Goal: Information Seeking & Learning: Check status

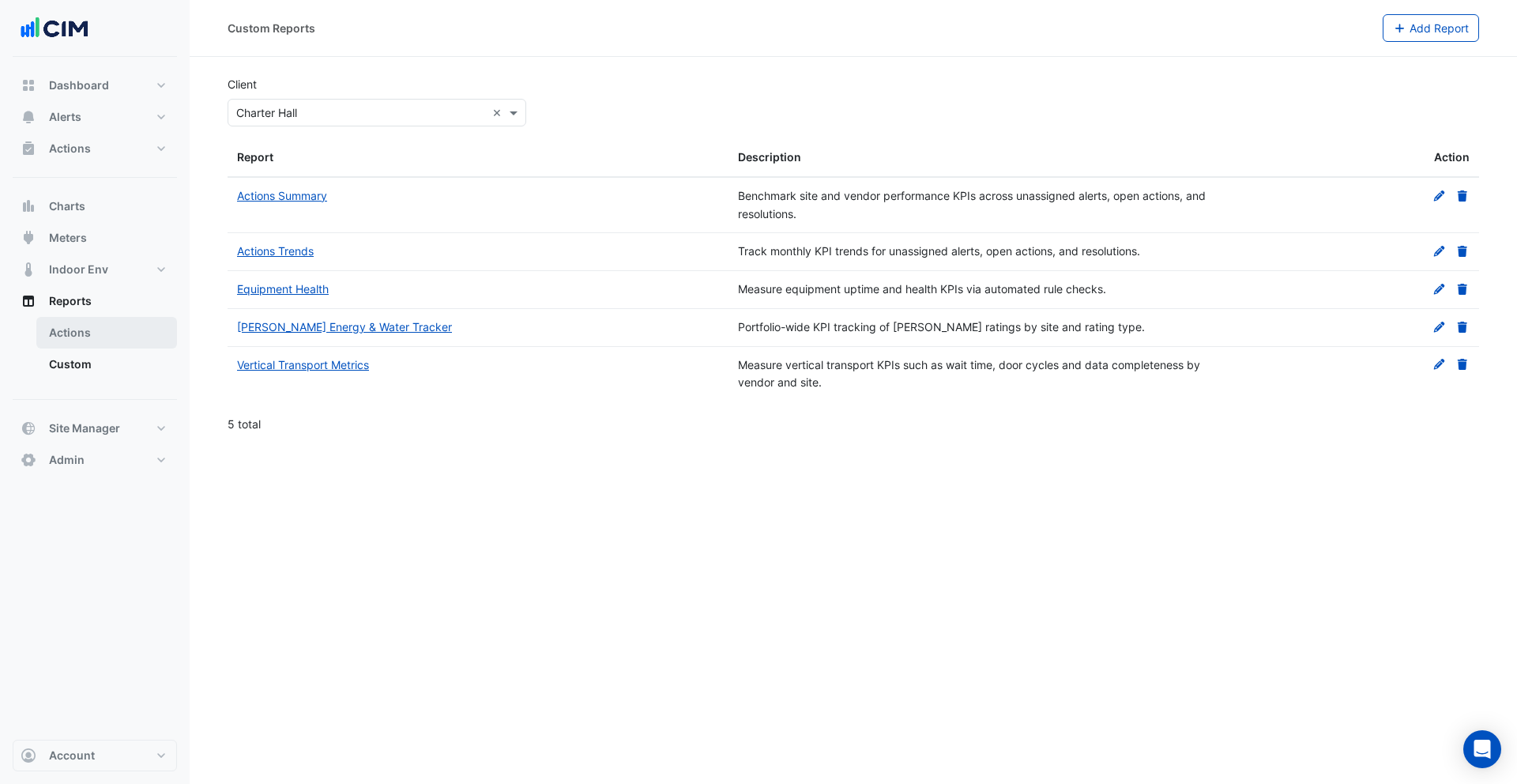
click at [87, 332] on link "Actions" at bounding box center [107, 332] width 140 height 32
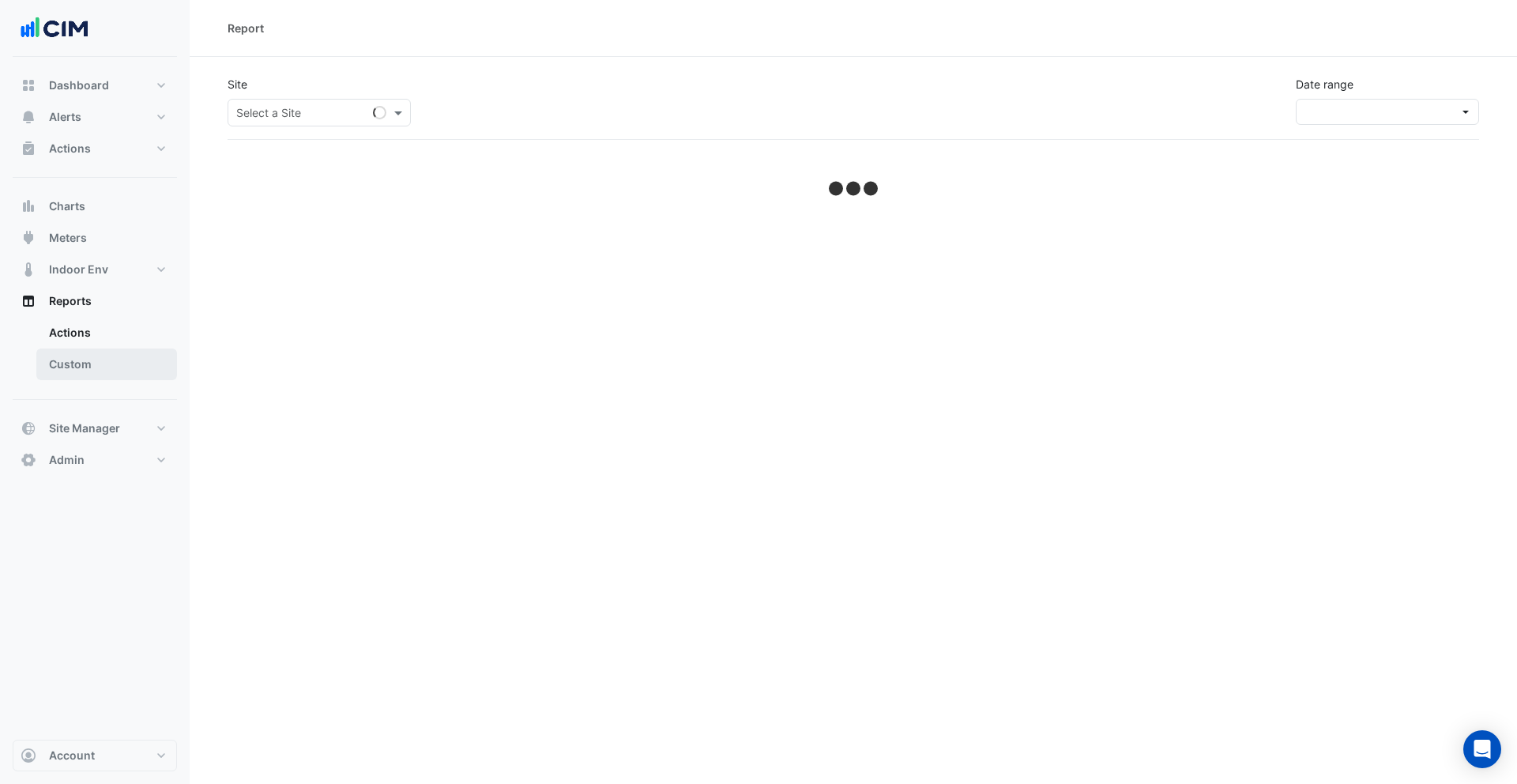
click at [92, 360] on link "Custom" at bounding box center [107, 364] width 140 height 32
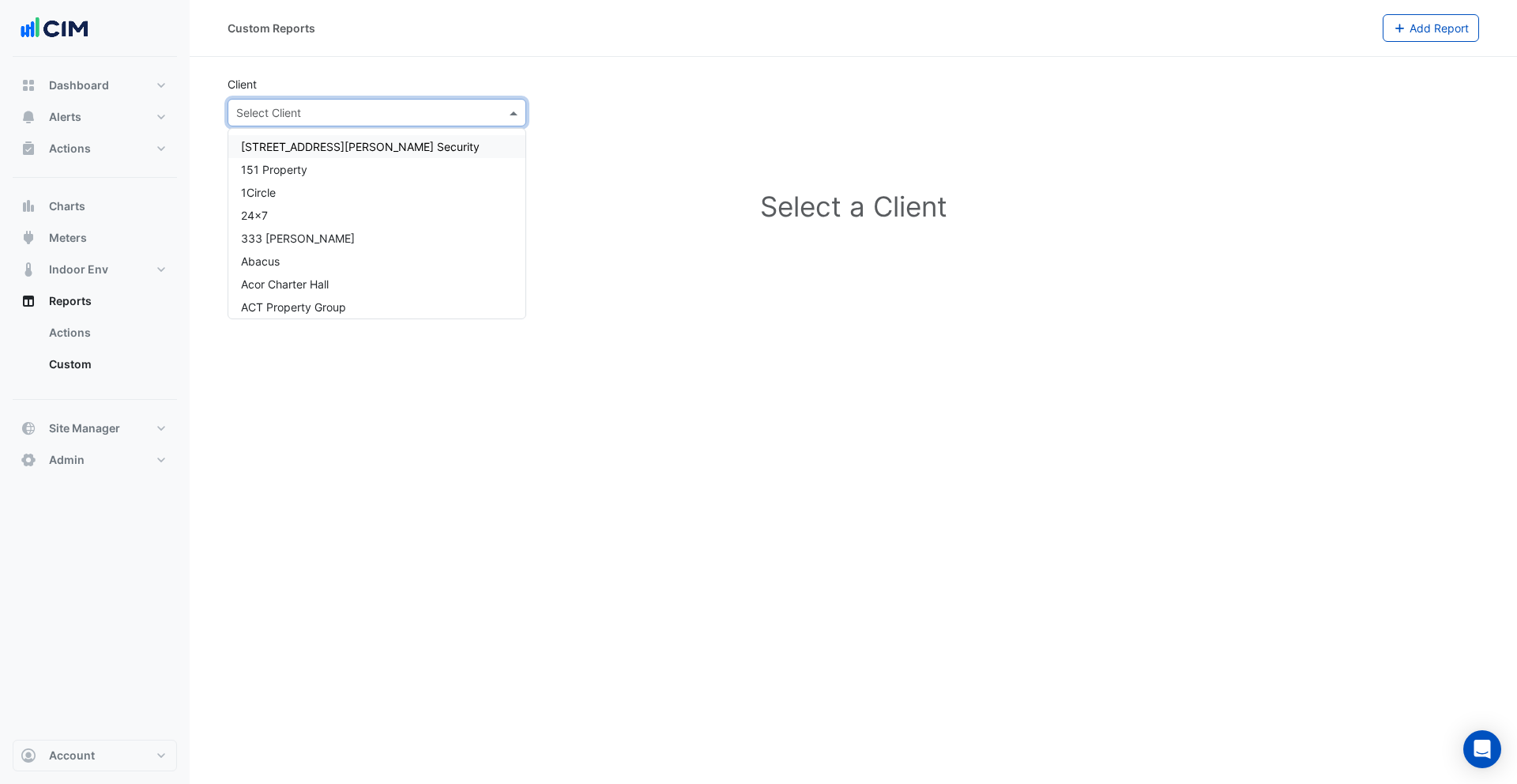
click at [327, 111] on input "text" at bounding box center [361, 113] width 250 height 17
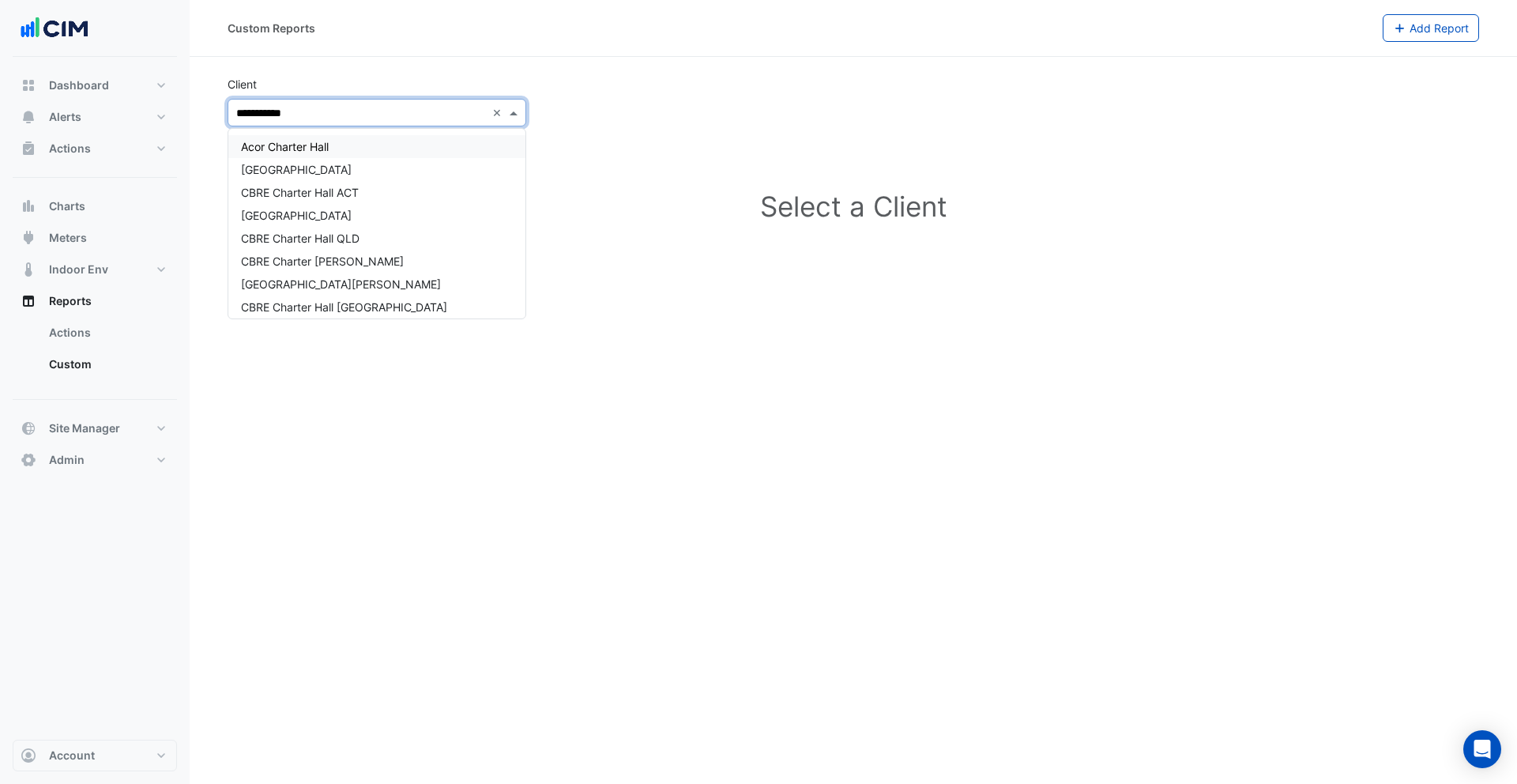
type input "**********"
click at [332, 184] on div "Charter Hall" at bounding box center [377, 186] width 297 height 23
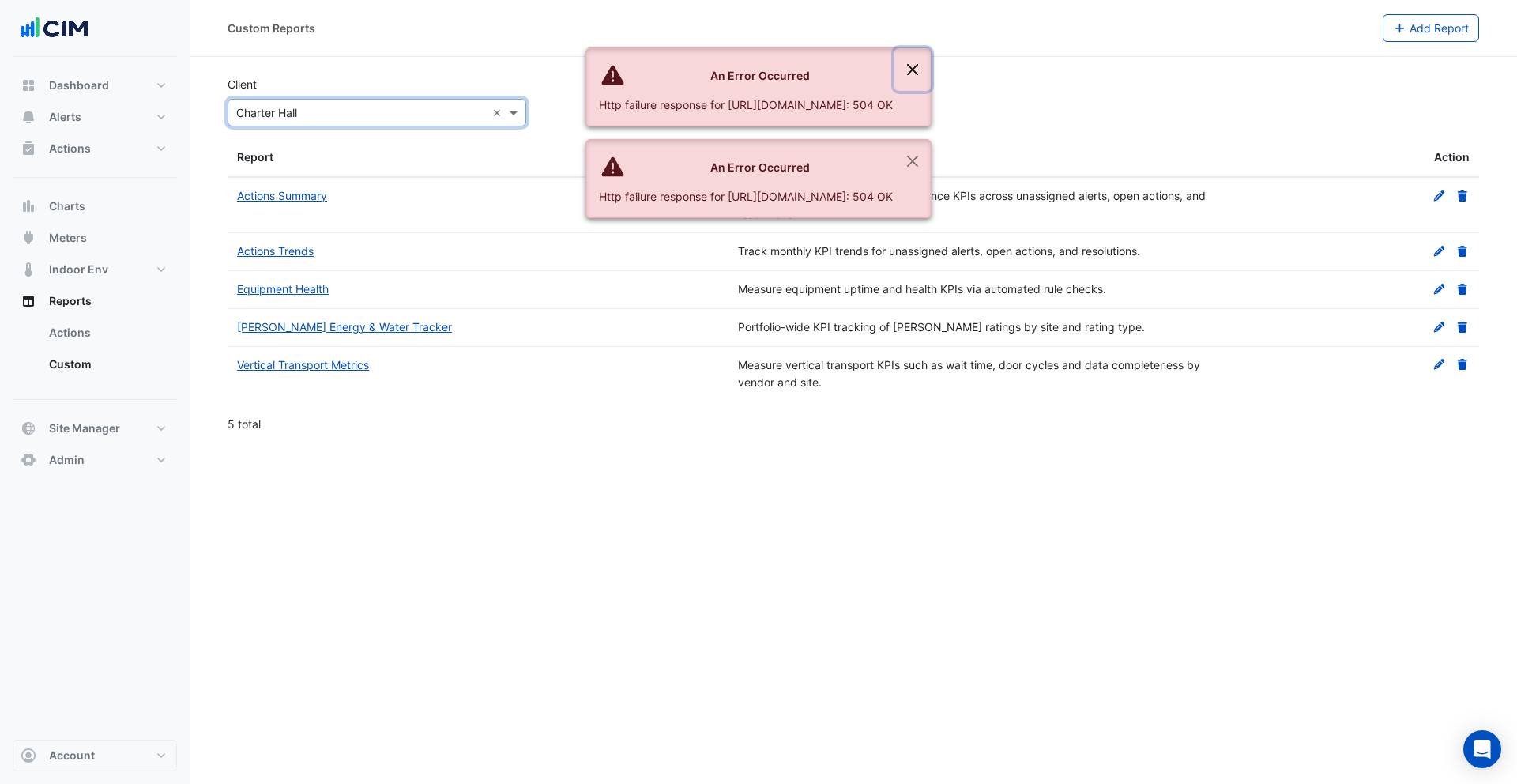
click at [931, 66] on button "Close" at bounding box center [913, 69] width 37 height 43
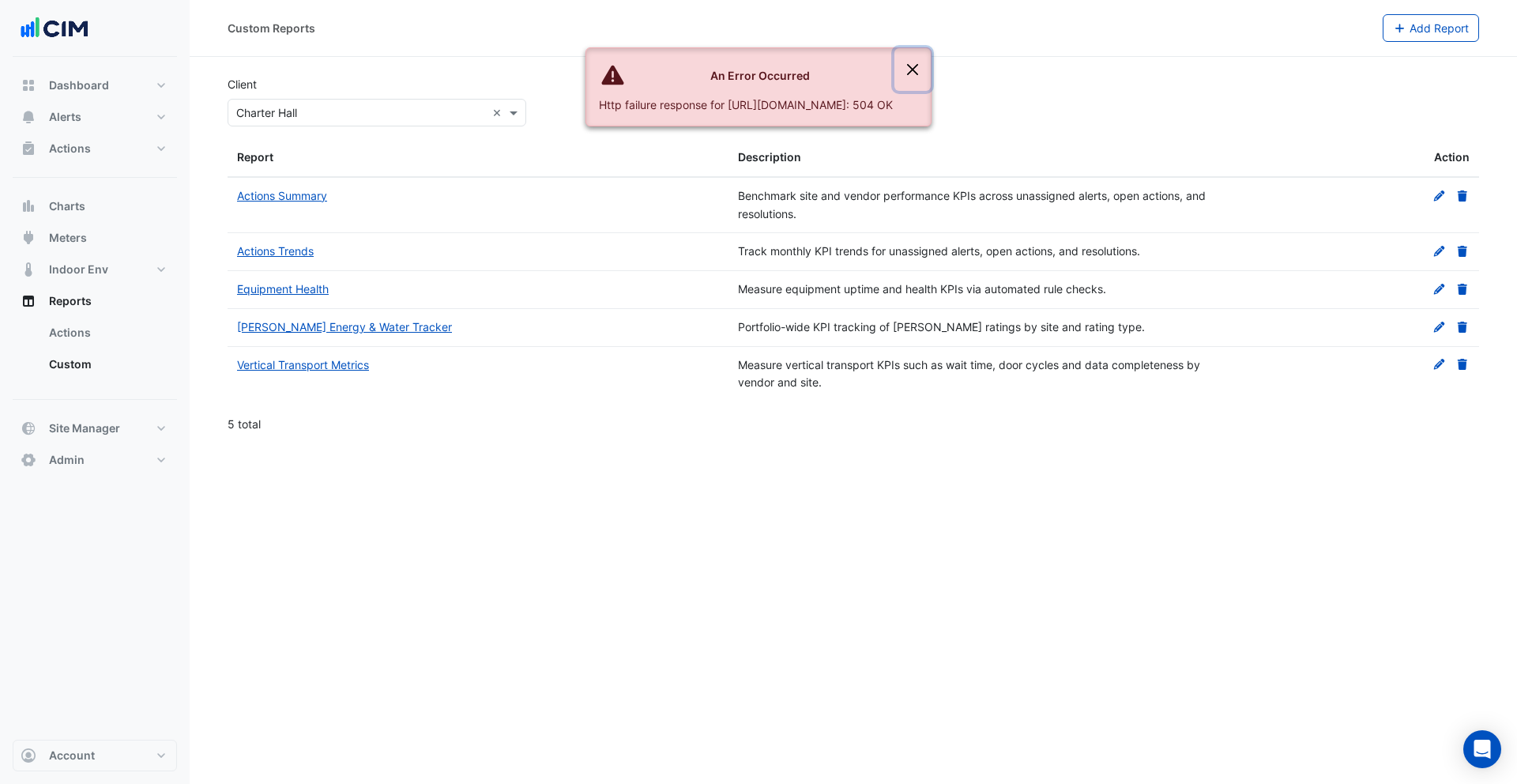
click at [931, 67] on button "Close" at bounding box center [913, 69] width 37 height 43
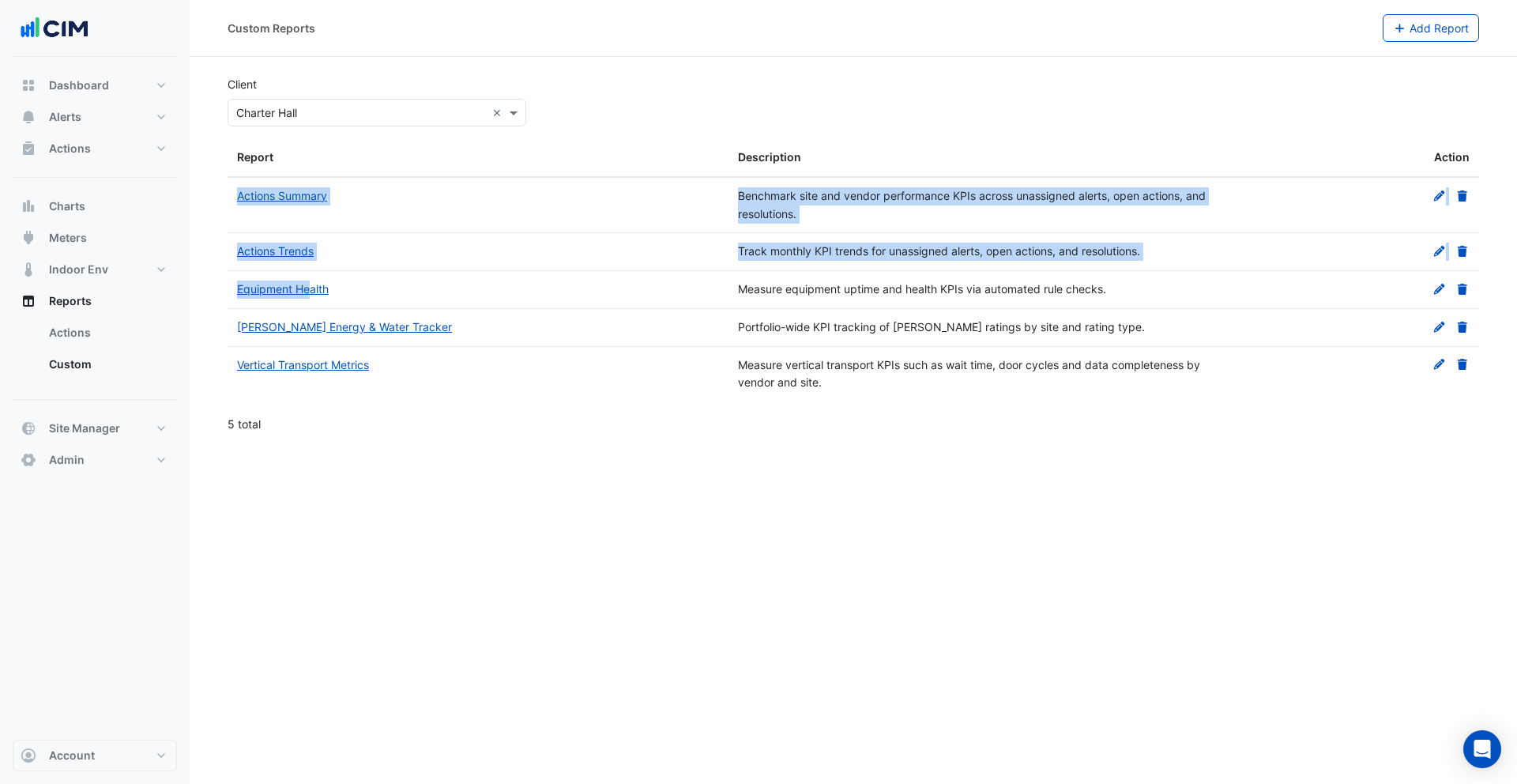
drag, startPoint x: 223, startPoint y: 293, endPoint x: 343, endPoint y: 294, distance: 120.0
click at [315, 293] on section "Client Select Client × Charter Hall × Report Description Action Actions Summary…" at bounding box center [853, 251] width 1327 height 388
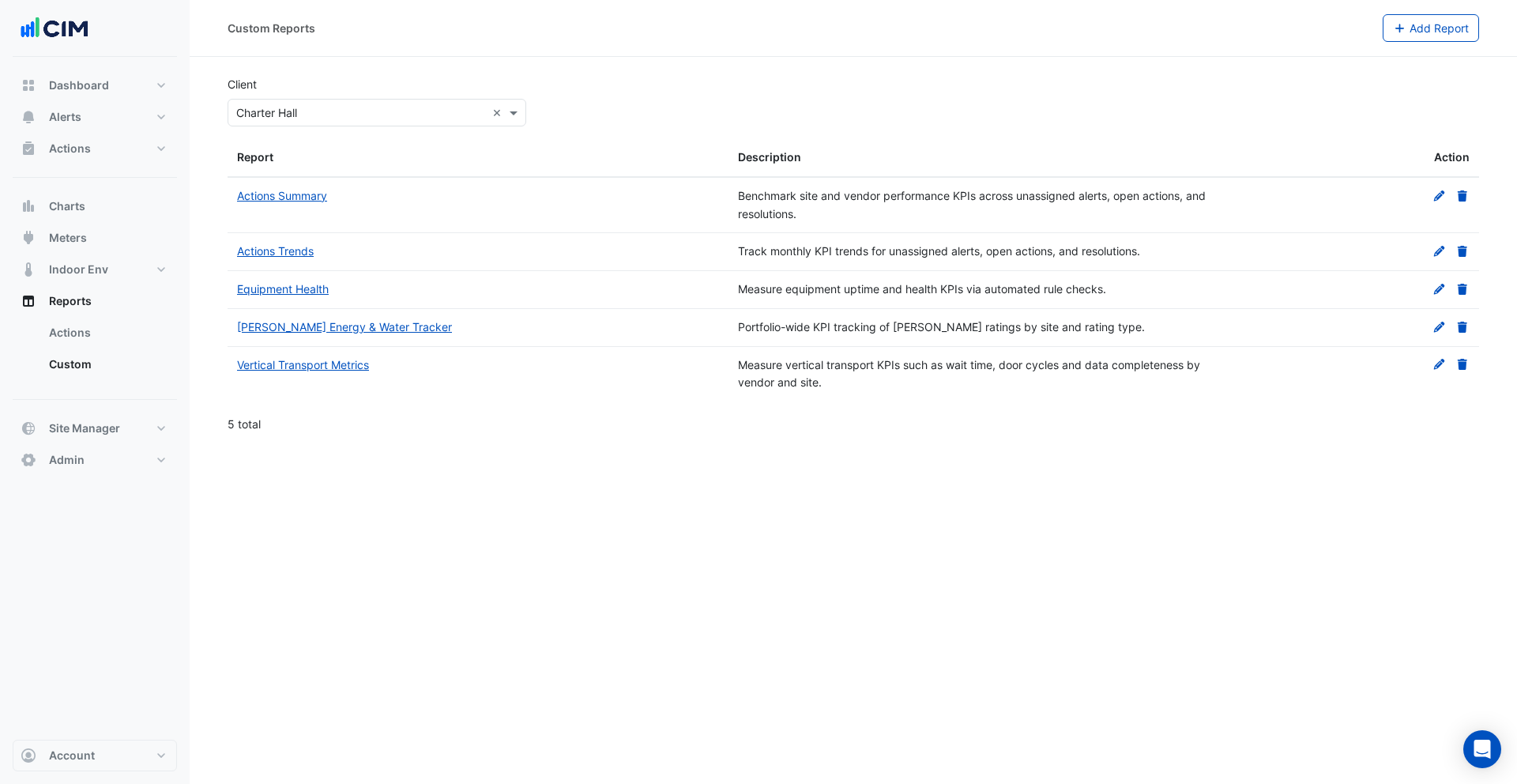
click at [400, 294] on div "Equipment Health" at bounding box center [478, 290] width 482 height 18
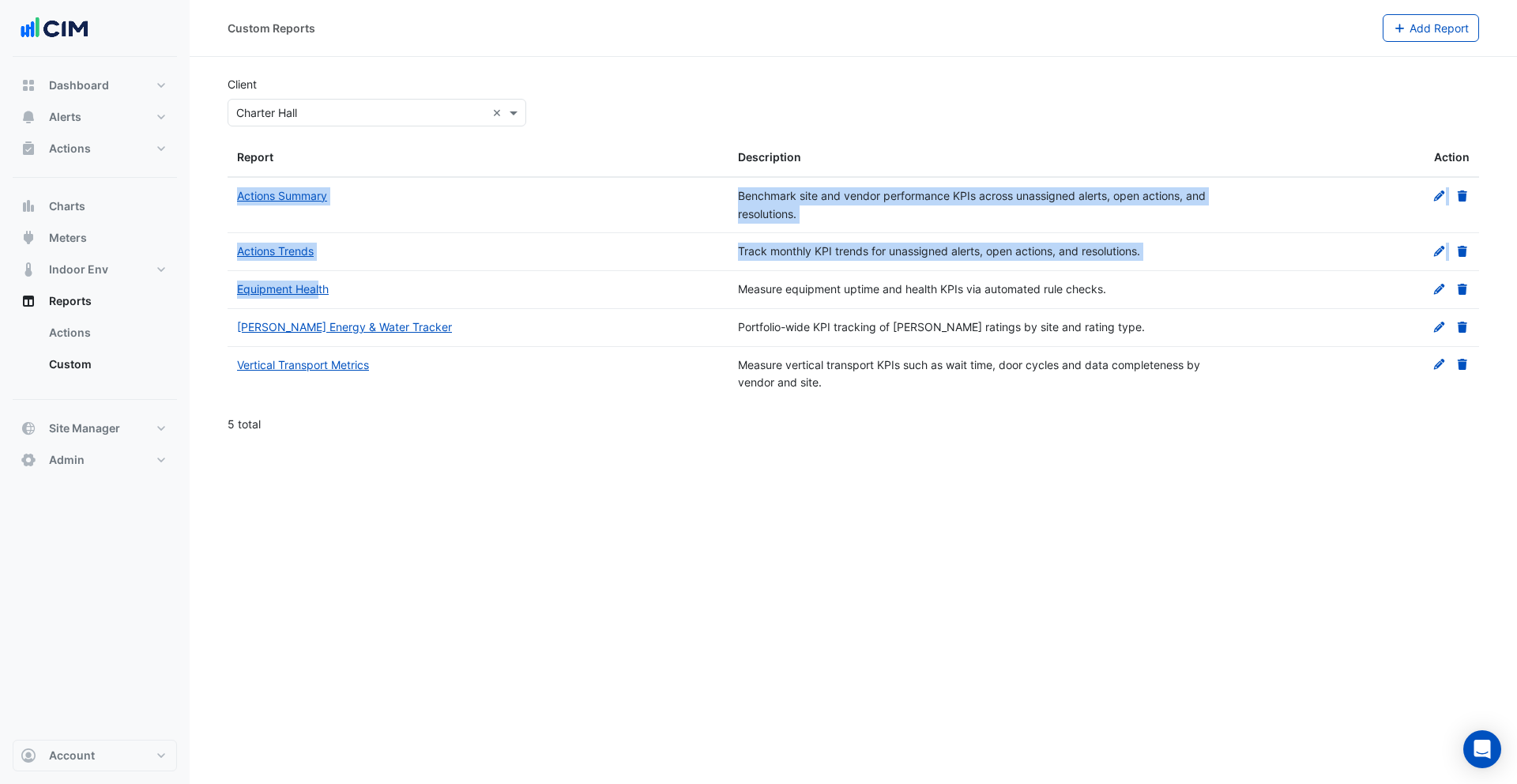
drag, startPoint x: 224, startPoint y: 292, endPoint x: 385, endPoint y: 292, distance: 161.0
click at [323, 289] on section "Client Select Client × Charter Hall × Report Description Action Actions Summary…" at bounding box center [853, 251] width 1327 height 388
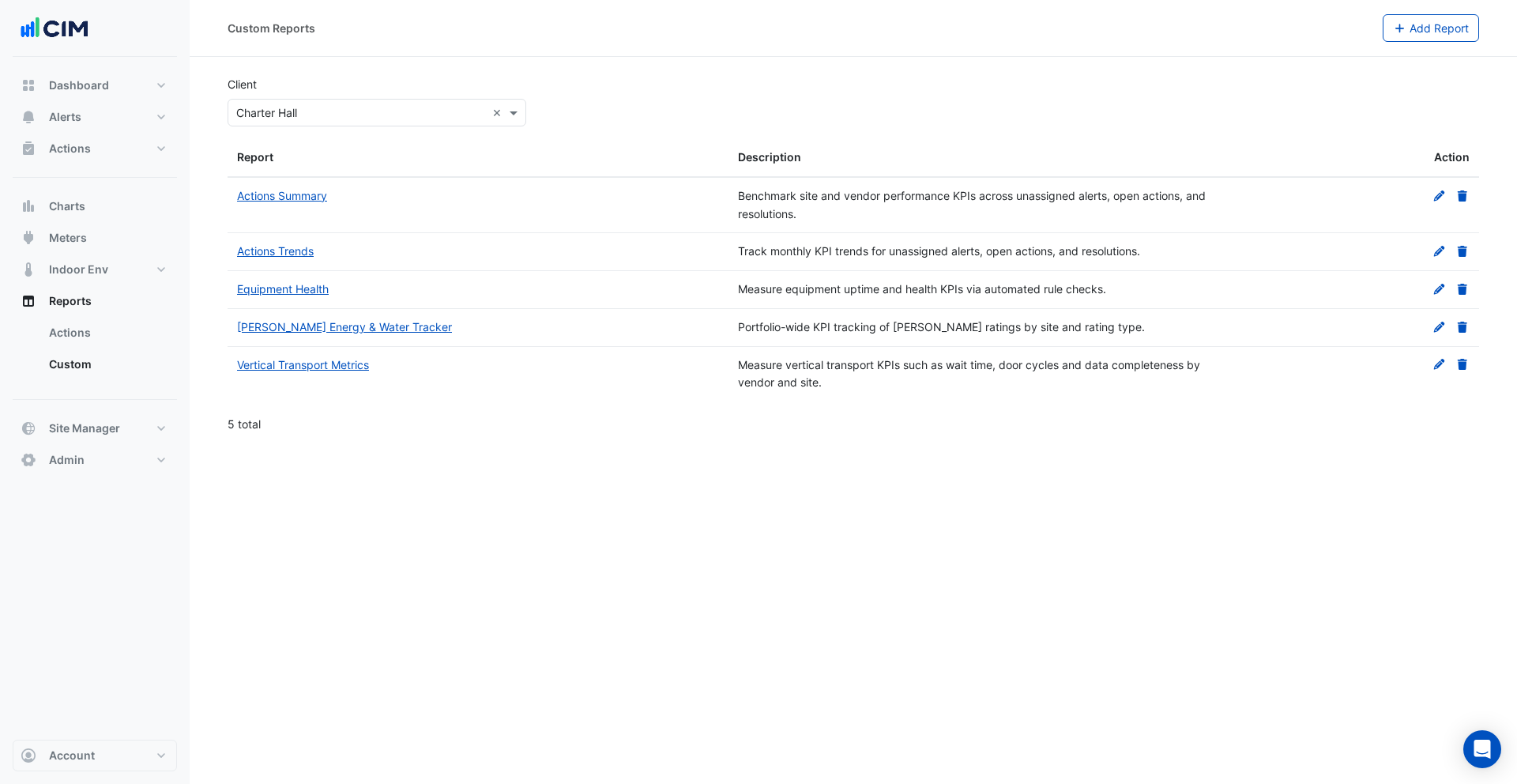
click at [388, 292] on div "Equipment Health" at bounding box center [478, 290] width 482 height 18
drag, startPoint x: 347, startPoint y: 289, endPoint x: 230, endPoint y: 289, distance: 117.0
click at [230, 289] on datatable-body-cell "Equipment Health" at bounding box center [478, 290] width 501 height 38
click at [369, 289] on div "Equipment Health" at bounding box center [478, 290] width 482 height 18
click at [319, 290] on link "Equipment Health" at bounding box center [283, 289] width 92 height 14
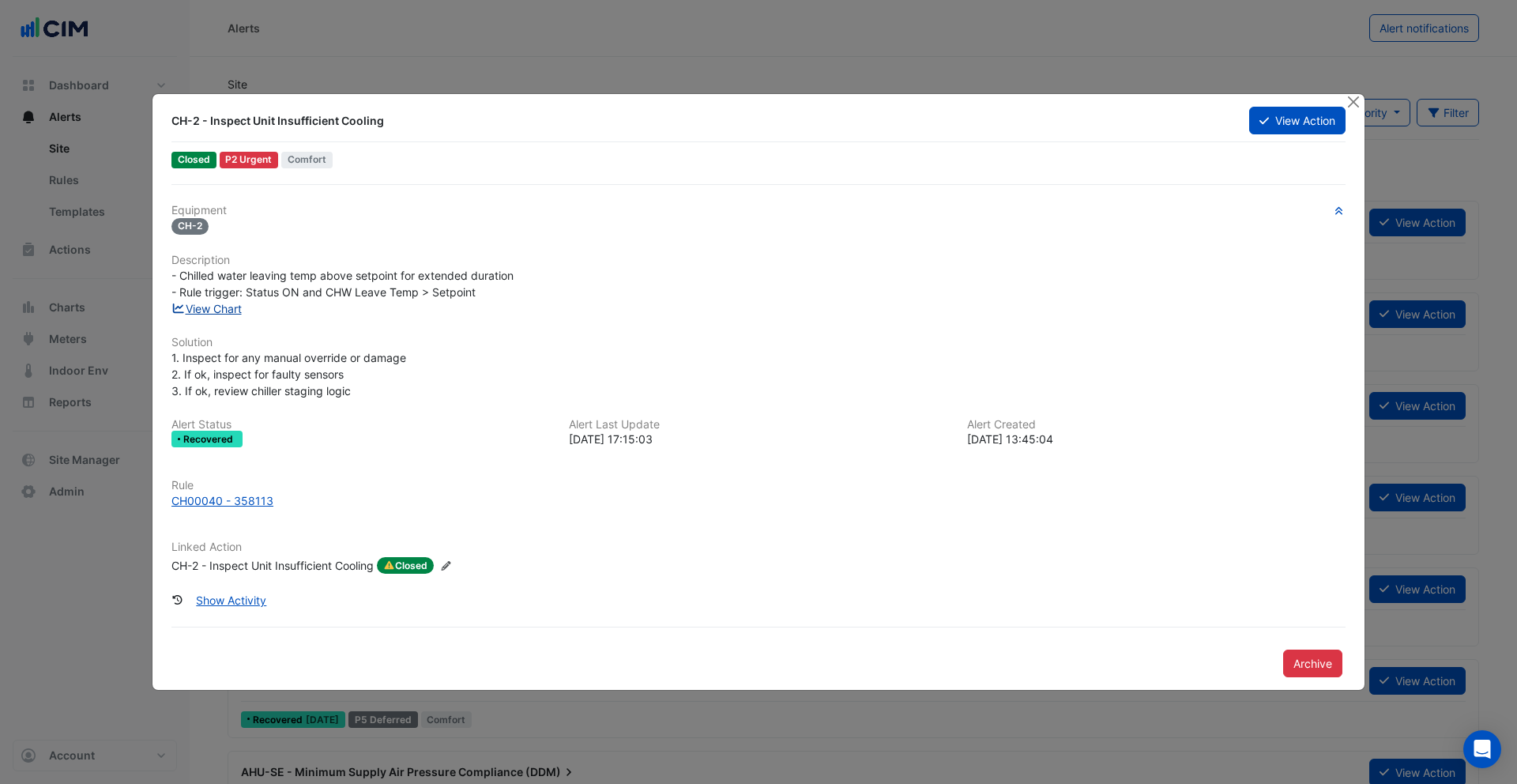
click at [232, 307] on link "View Chart" at bounding box center [206, 308] width 70 height 14
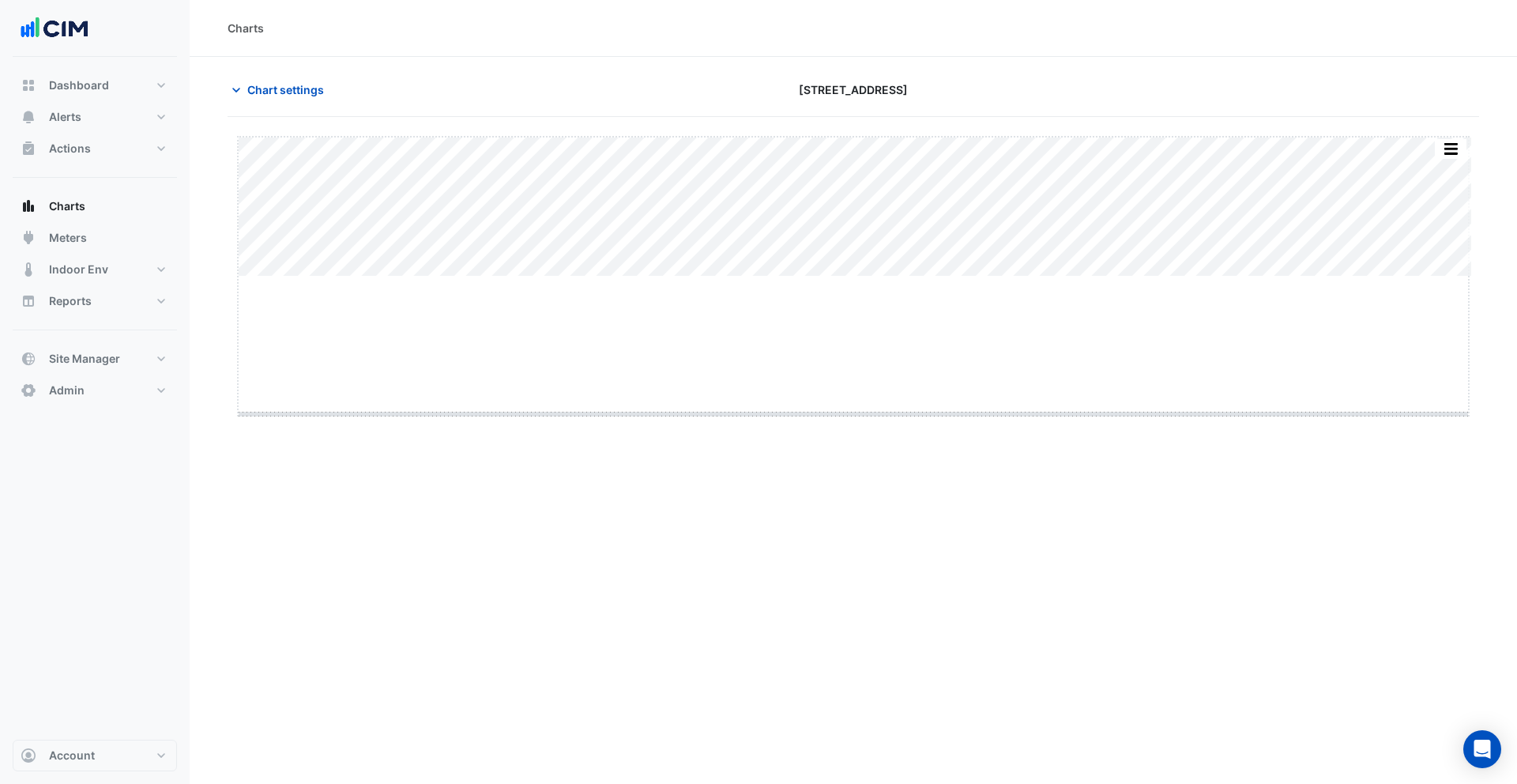
drag, startPoint x: 850, startPoint y: 278, endPoint x: 854, endPoint y: 416, distance: 138.1
